Goal: Task Accomplishment & Management: Manage account settings

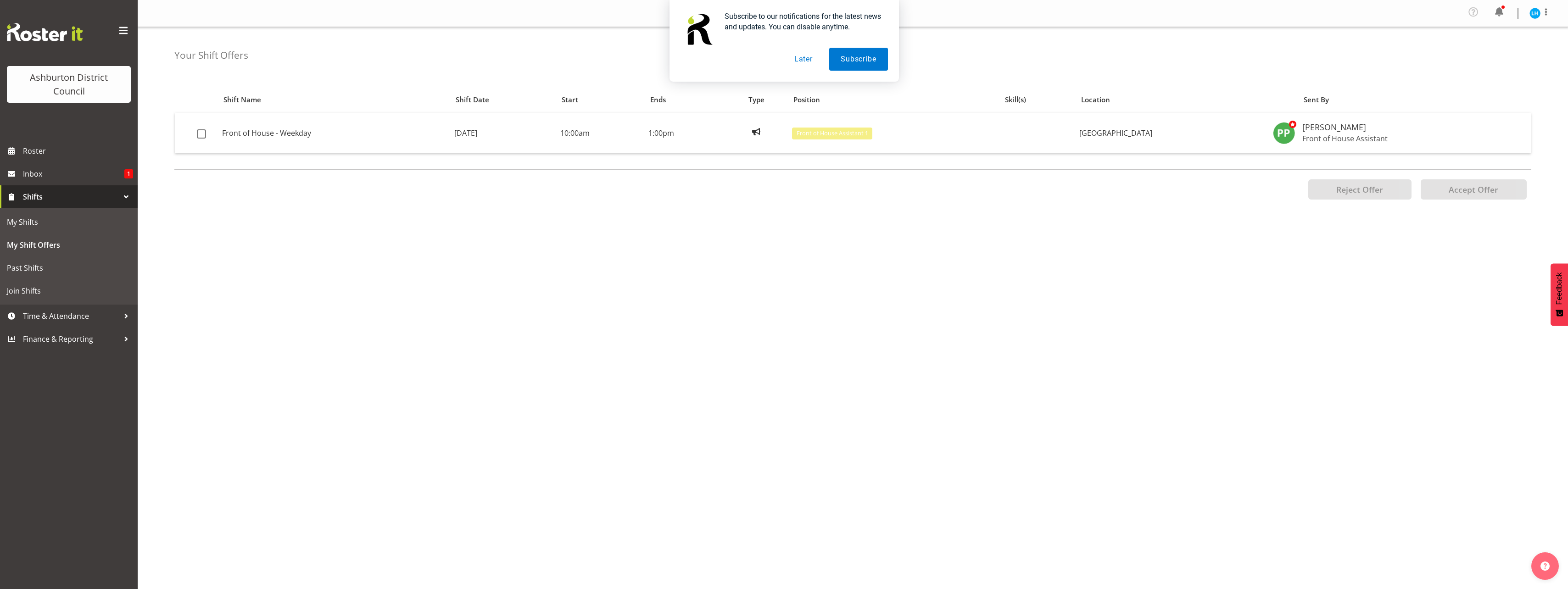
click at [808, 57] on button "Later" at bounding box center [803, 59] width 42 height 23
click at [200, 136] on span at bounding box center [201, 134] width 9 height 9
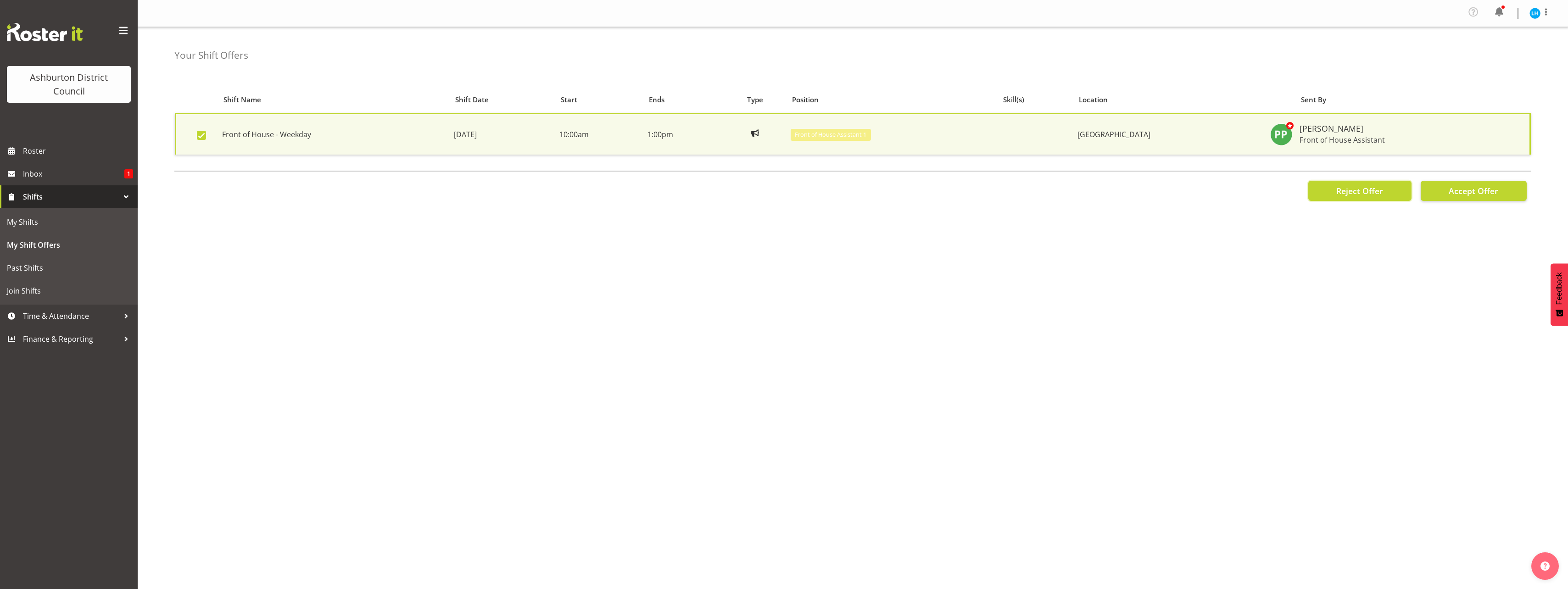
click at [1371, 190] on span "Reject Offer" at bounding box center [1360, 191] width 47 height 11
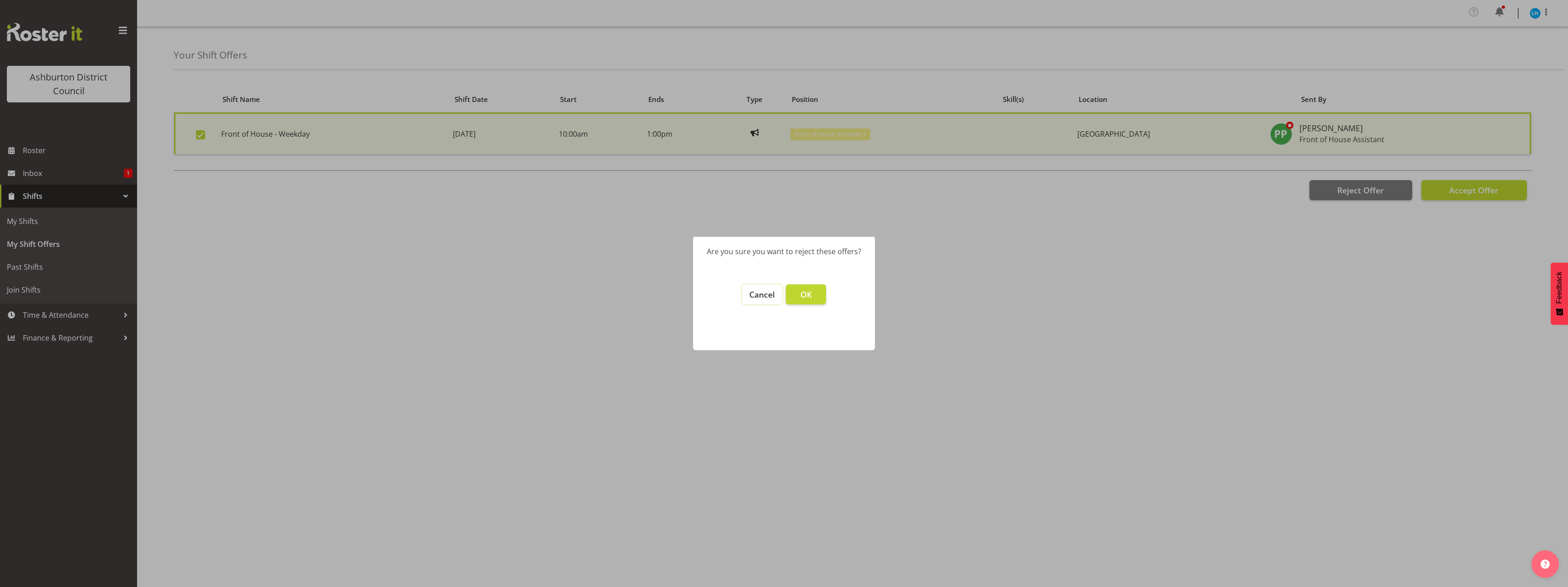
click at [765, 294] on span "Cancel" at bounding box center [762, 294] width 26 height 11
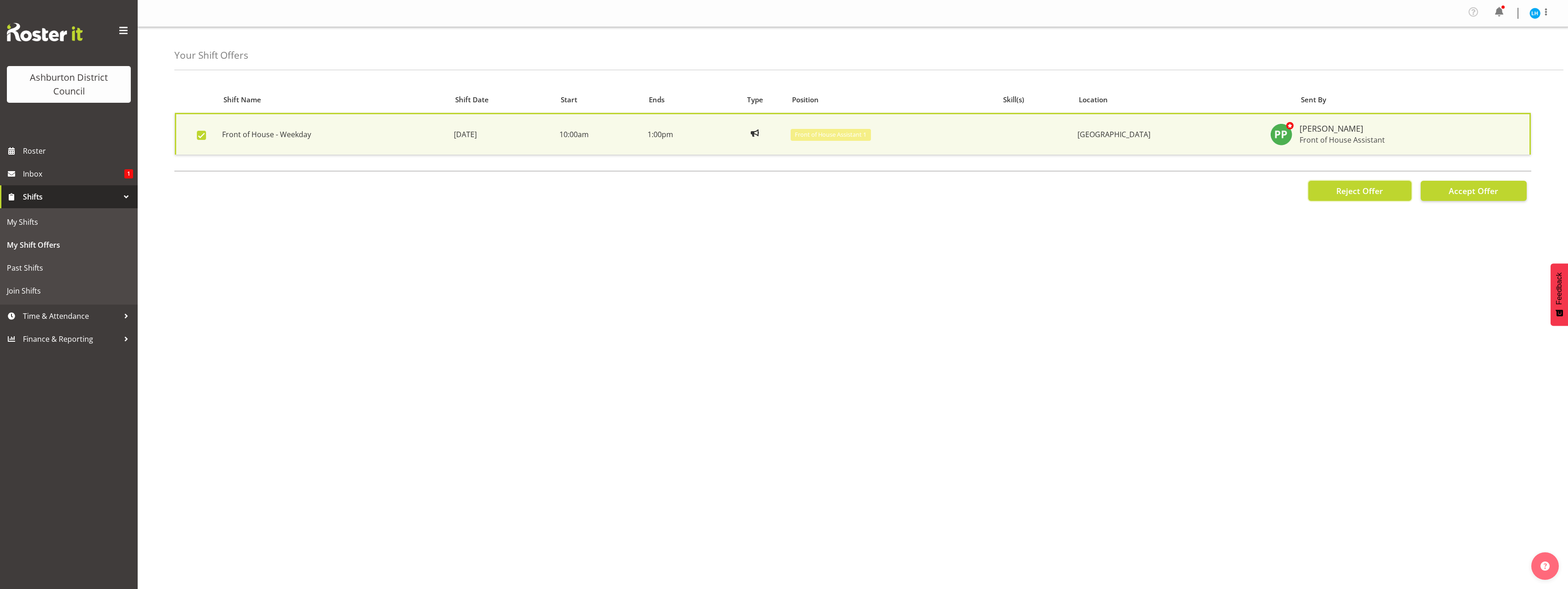
click at [1345, 191] on span "Reject Offer" at bounding box center [1360, 191] width 47 height 11
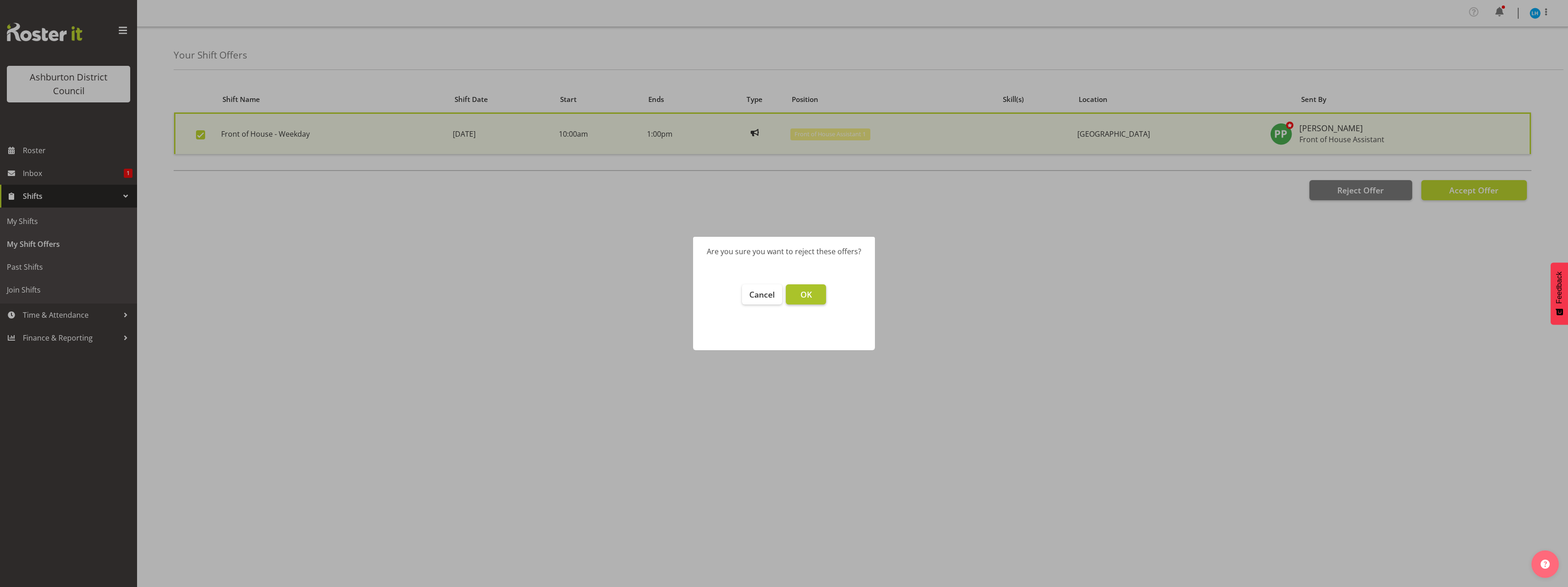
click at [805, 292] on span "OK" at bounding box center [806, 294] width 12 height 11
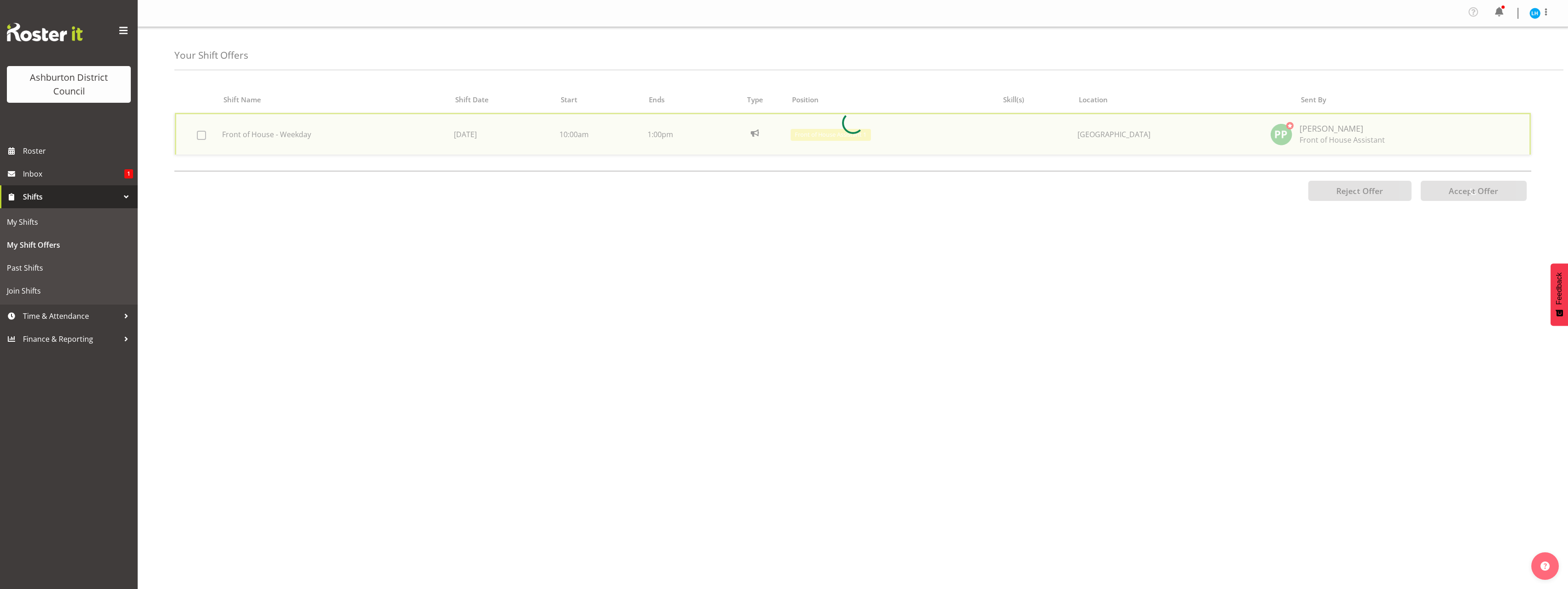
checkbox input "false"
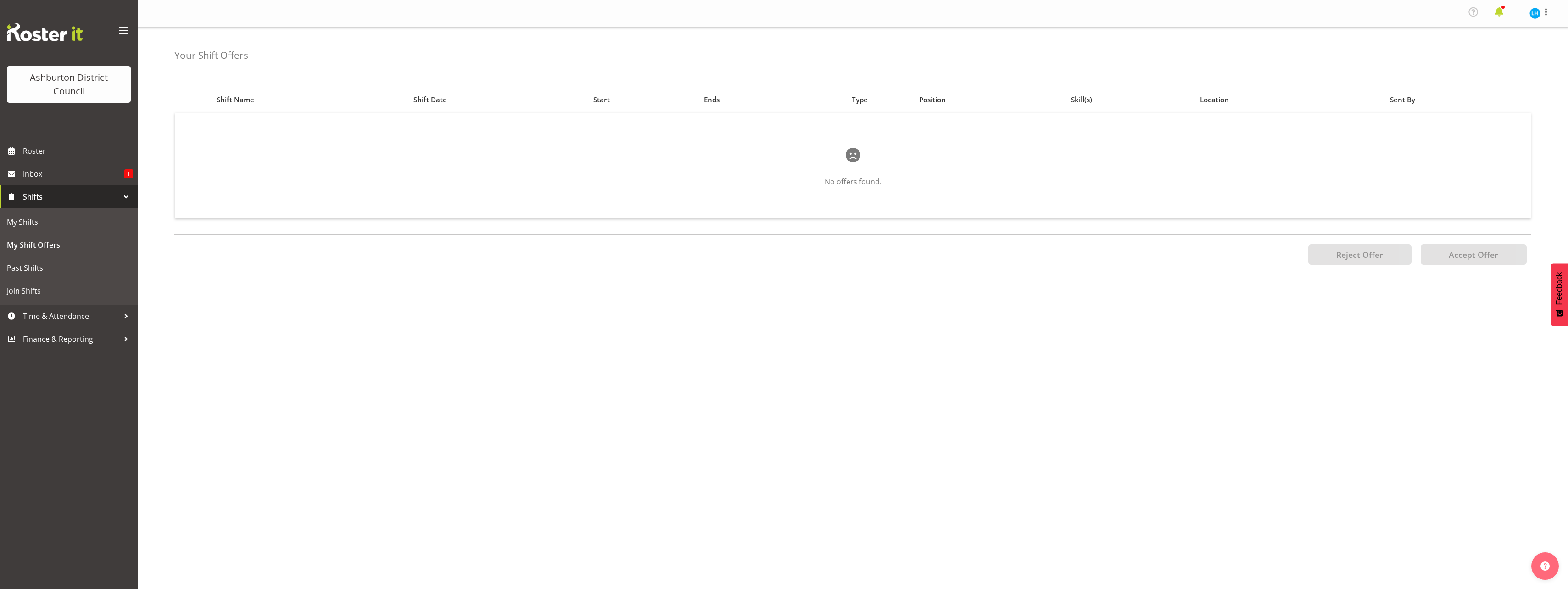
click at [1503, 11] on span at bounding box center [1499, 12] width 15 height 15
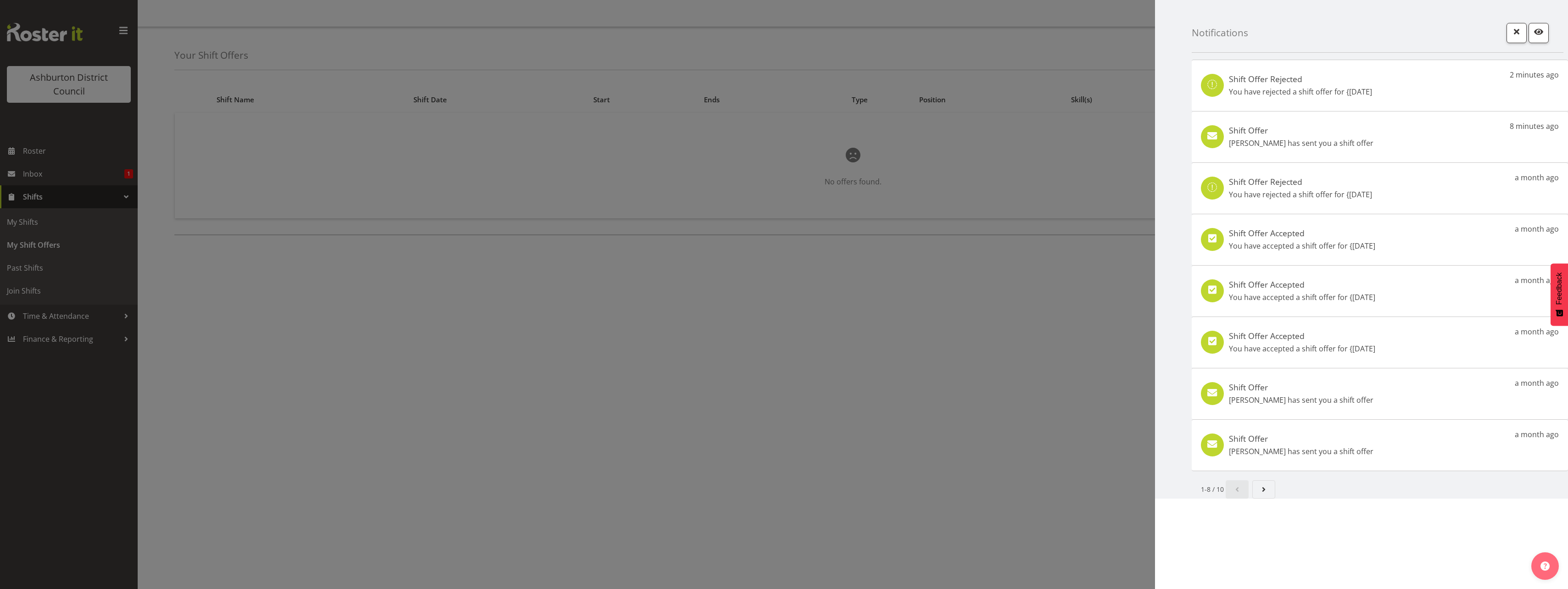
click at [1070, 294] on div at bounding box center [784, 294] width 1568 height 589
